Goal: Transaction & Acquisition: Purchase product/service

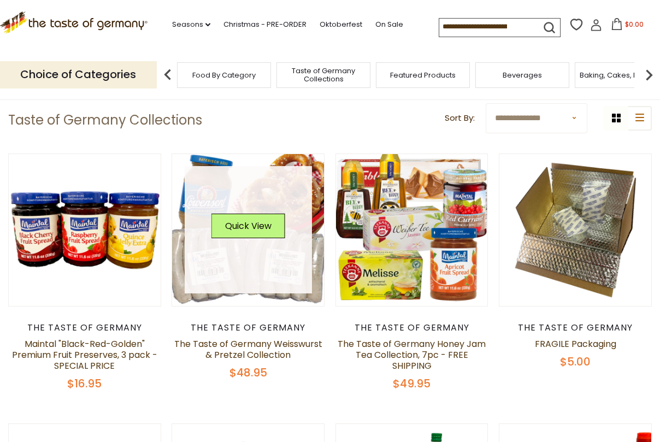
scroll to position [68, 0]
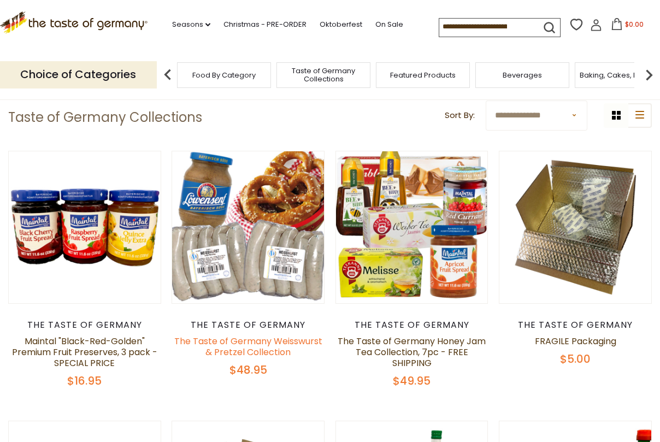
click at [262, 338] on link "The Taste of Germany Weisswurst & Pretzel Collection" at bounding box center [248, 346] width 148 height 23
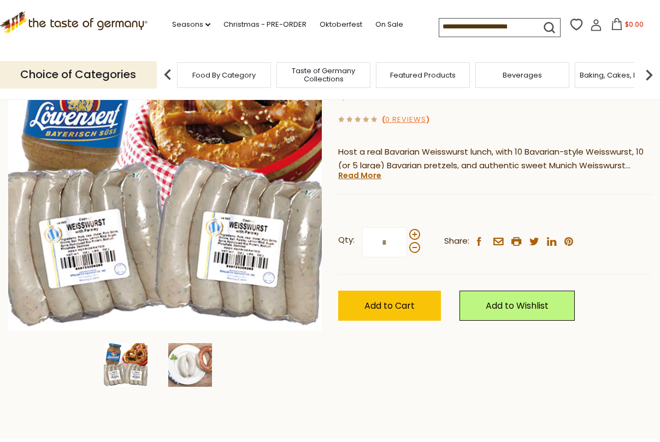
scroll to position [137, 0]
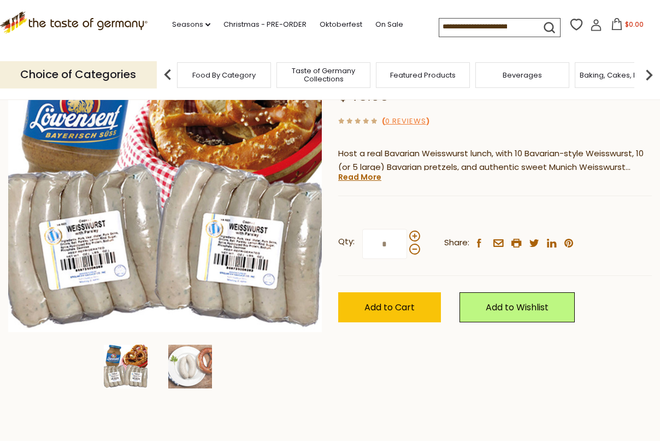
click at [363, 181] on div "The Taste of Germany The Taste of Germany Weisswurst & Pretzel Collection $48.9…" at bounding box center [495, 182] width 314 height 329
click at [357, 176] on link "Read More" at bounding box center [359, 177] width 43 height 11
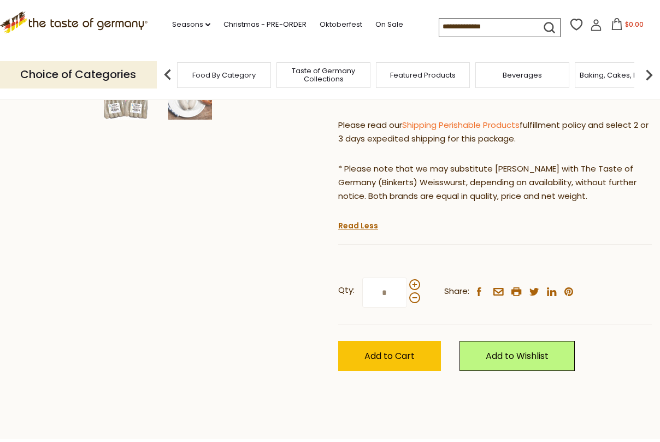
scroll to position [410, 0]
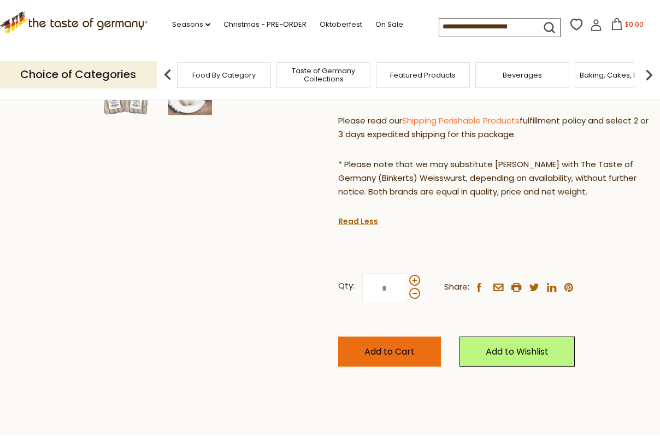
click at [380, 353] on button "Add to Cart" at bounding box center [389, 352] width 103 height 30
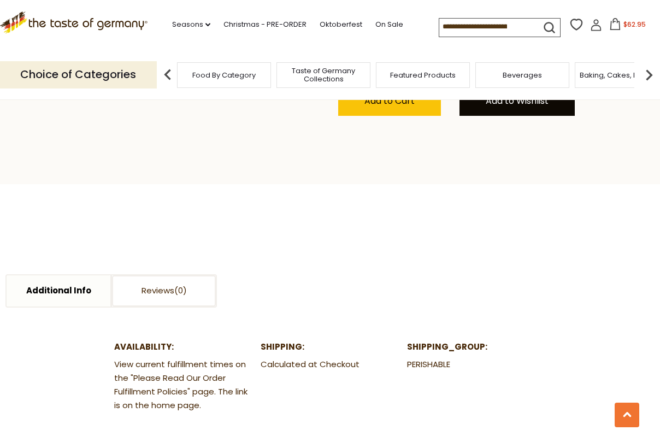
scroll to position [643, 0]
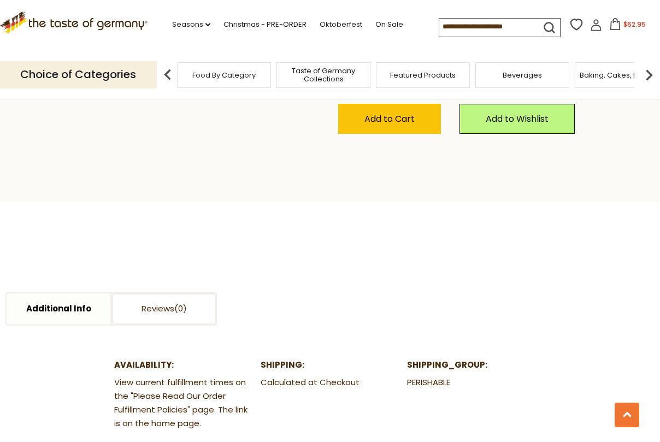
click at [624, 26] on span "$62.95" at bounding box center [635, 24] width 22 height 9
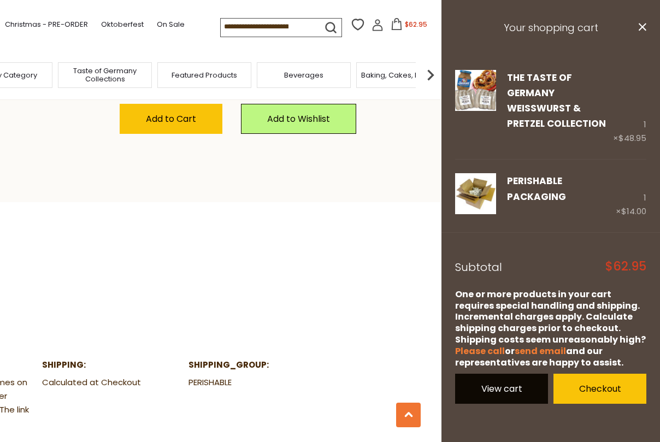
click at [492, 374] on link "View cart" at bounding box center [501, 389] width 93 height 30
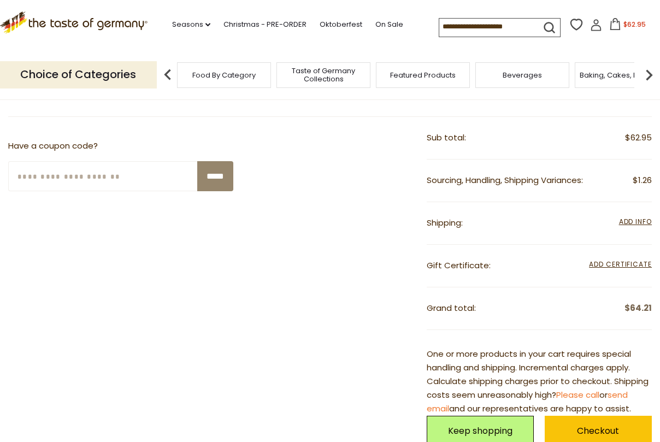
scroll to position [299, 0]
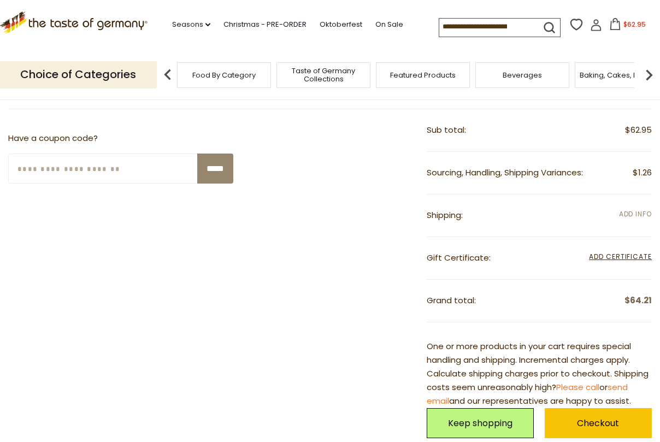
click at [634, 213] on span "Add Info" at bounding box center [635, 213] width 33 height 9
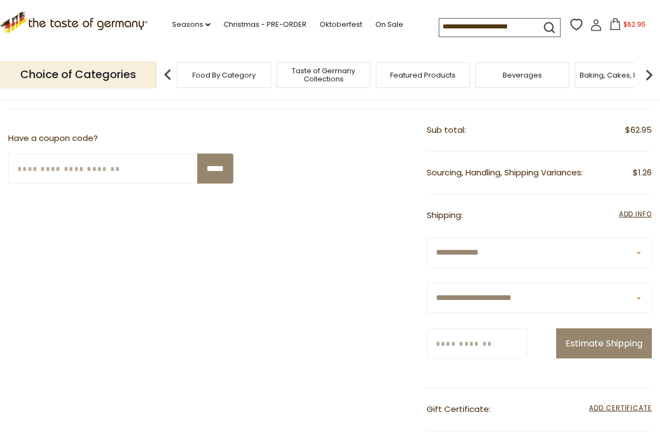
click at [511, 292] on select "**********" at bounding box center [539, 298] width 225 height 30
select select "**"
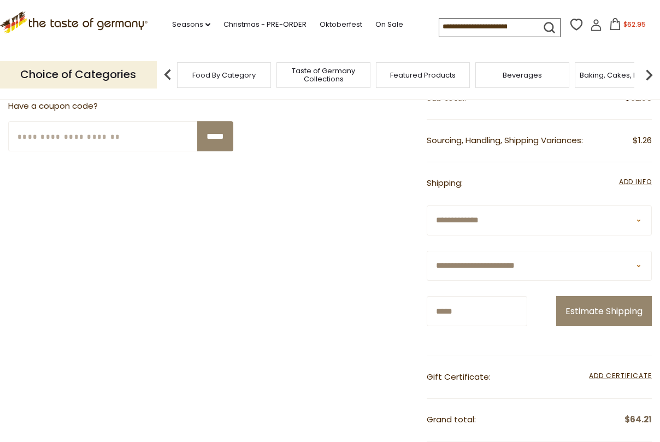
scroll to position [345, 0]
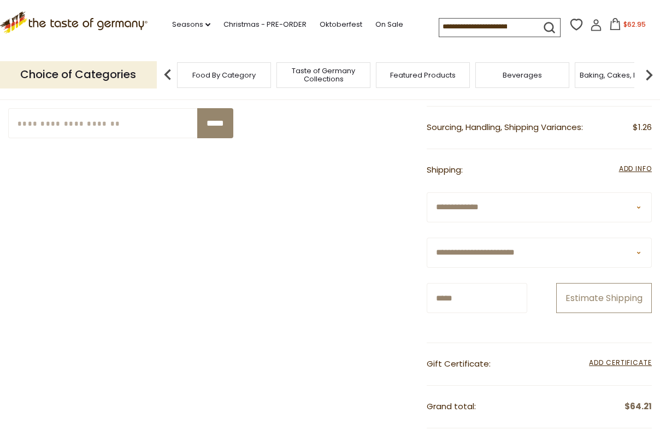
type input "*****"
click at [579, 313] on button "Estimate Shipping" at bounding box center [604, 298] width 96 height 30
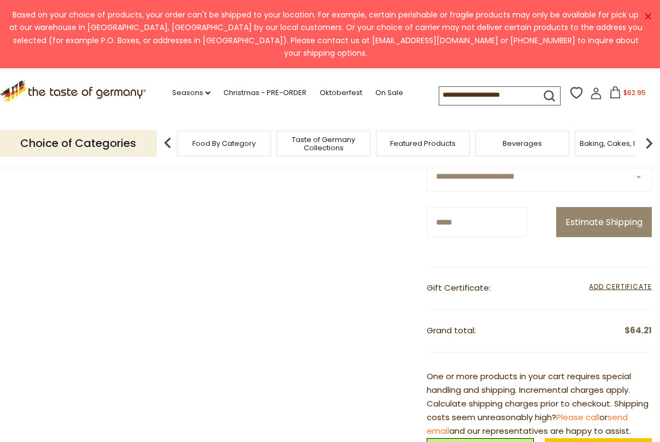
scroll to position [410, 0]
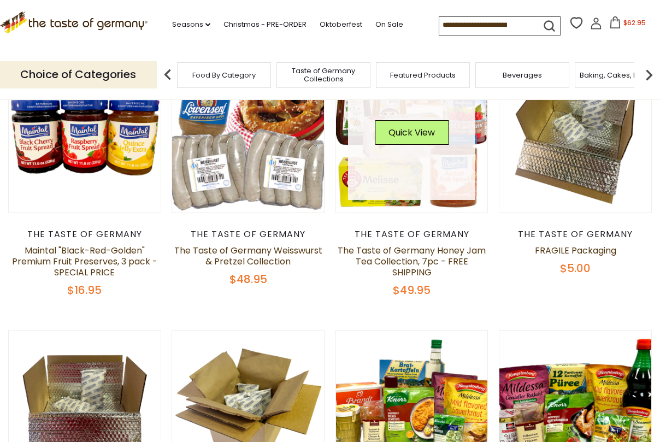
scroll to position [143, 0]
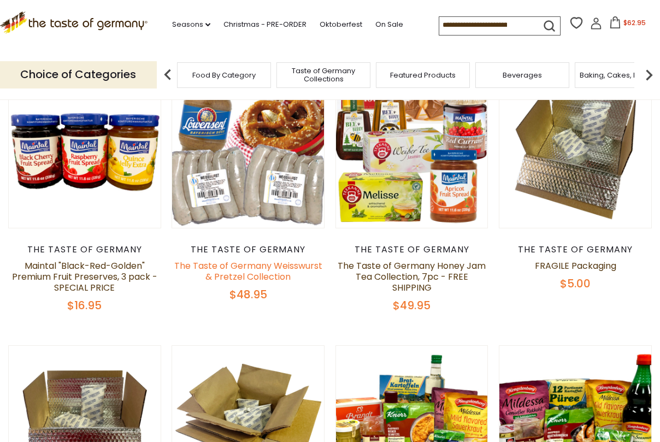
click at [273, 272] on link "The Taste of Germany Weisswurst & Pretzel Collection" at bounding box center [248, 271] width 148 height 23
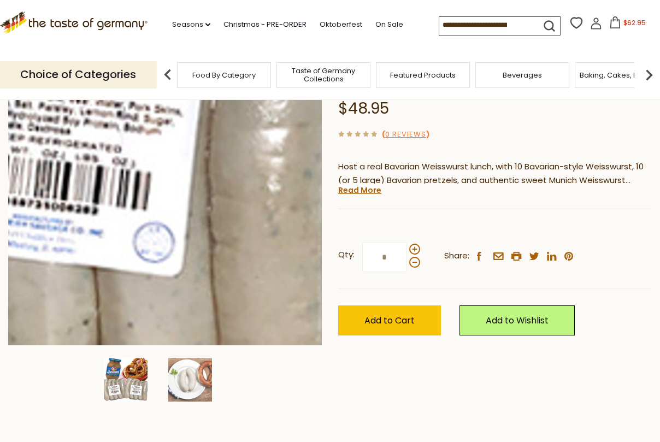
scroll to position [125, 0]
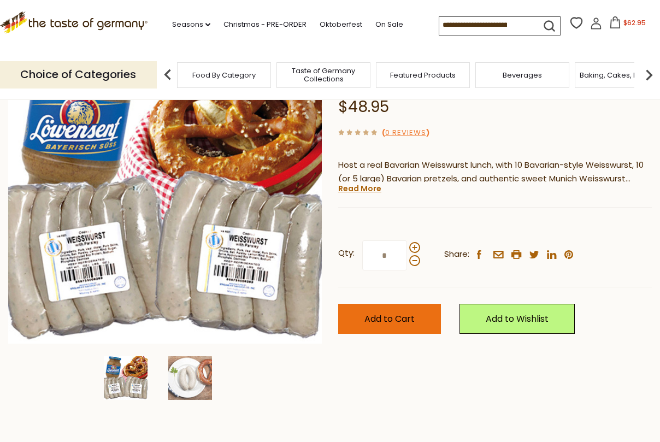
click at [407, 325] on button "Add to Cart" at bounding box center [389, 319] width 103 height 30
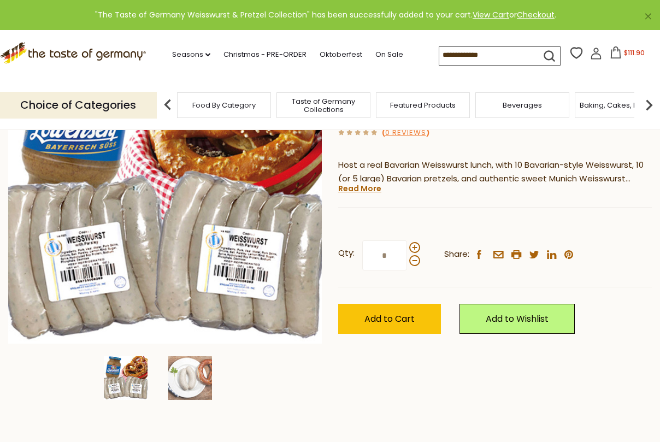
click at [624, 50] on span "$111.90" at bounding box center [634, 52] width 21 height 9
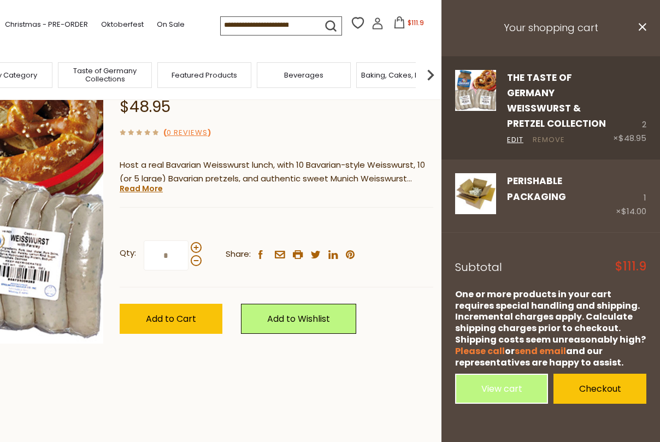
click at [547, 134] on link "Remove" at bounding box center [549, 139] width 32 height 11
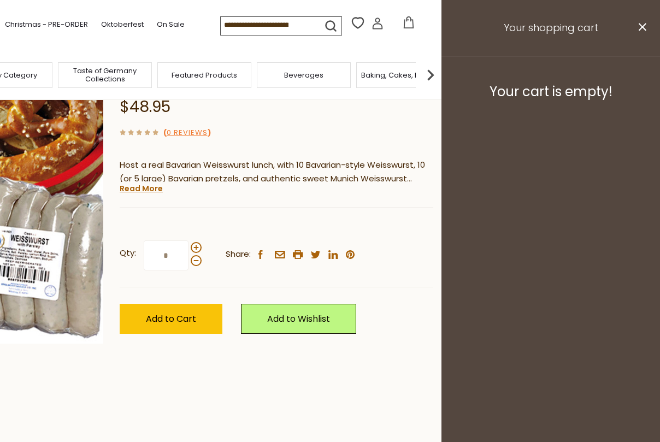
click at [389, 208] on div "The Taste of Germany The Taste of Germany Weisswurst & Pretzel Collection $48.9…" at bounding box center [277, 194] width 314 height 329
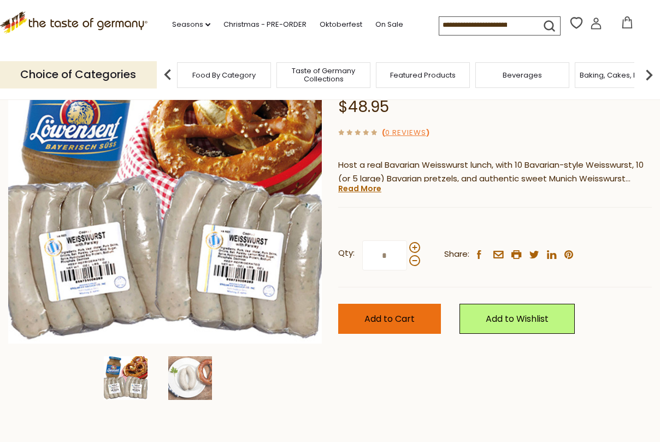
click at [405, 314] on span "Add to Cart" at bounding box center [389, 319] width 50 height 13
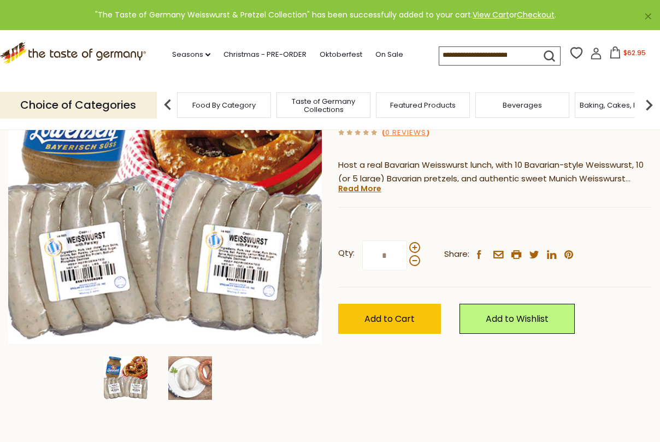
click at [624, 50] on span "$62.95" at bounding box center [635, 52] width 22 height 9
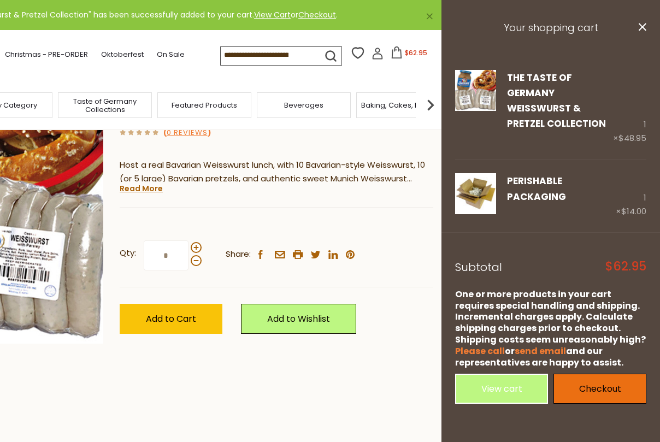
click at [579, 374] on link "Checkout" at bounding box center [600, 389] width 93 height 30
